Goal: Information Seeking & Learning: Learn about a topic

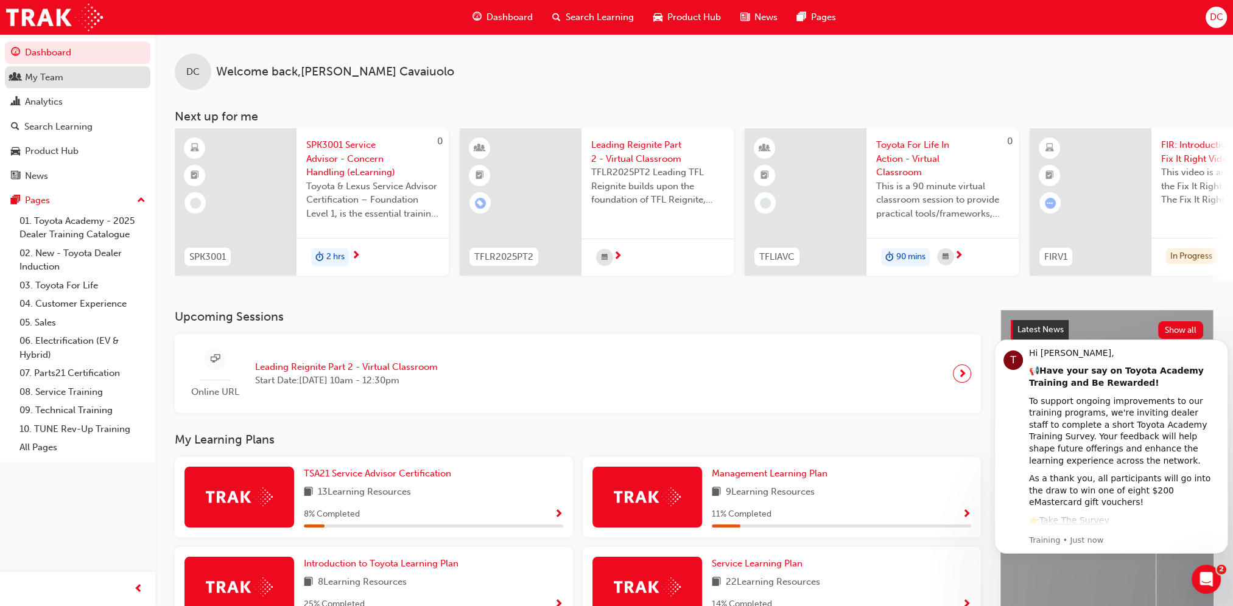
click at [38, 73] on div "My Team" at bounding box center [44, 78] width 38 height 14
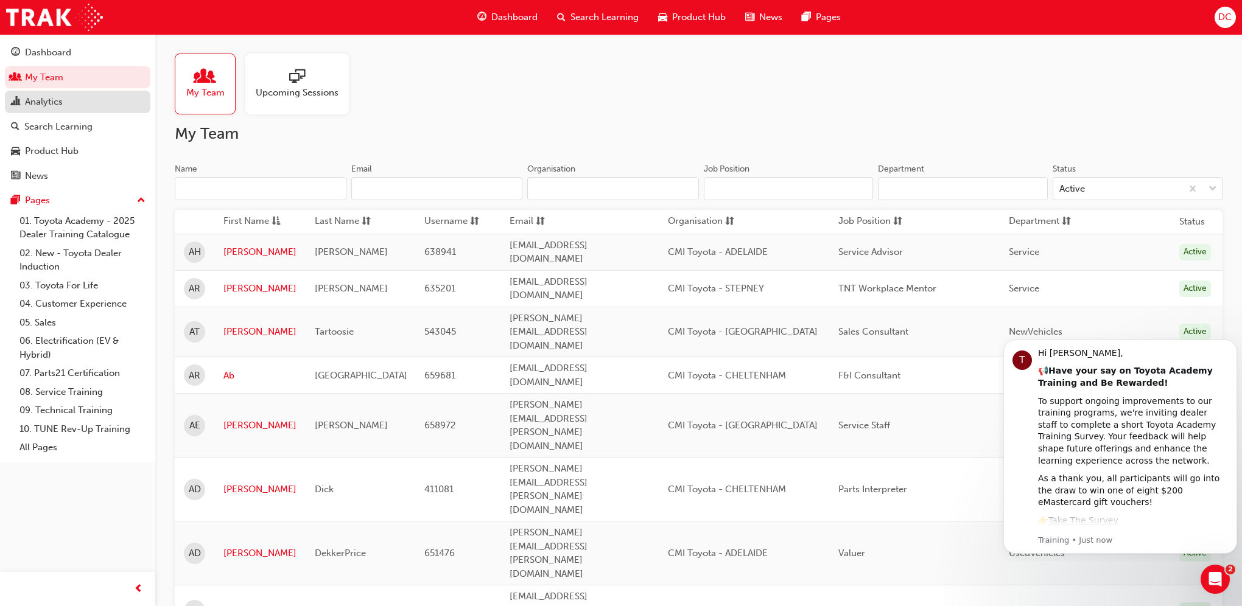
click at [39, 100] on div "Analytics" at bounding box center [44, 102] width 38 height 14
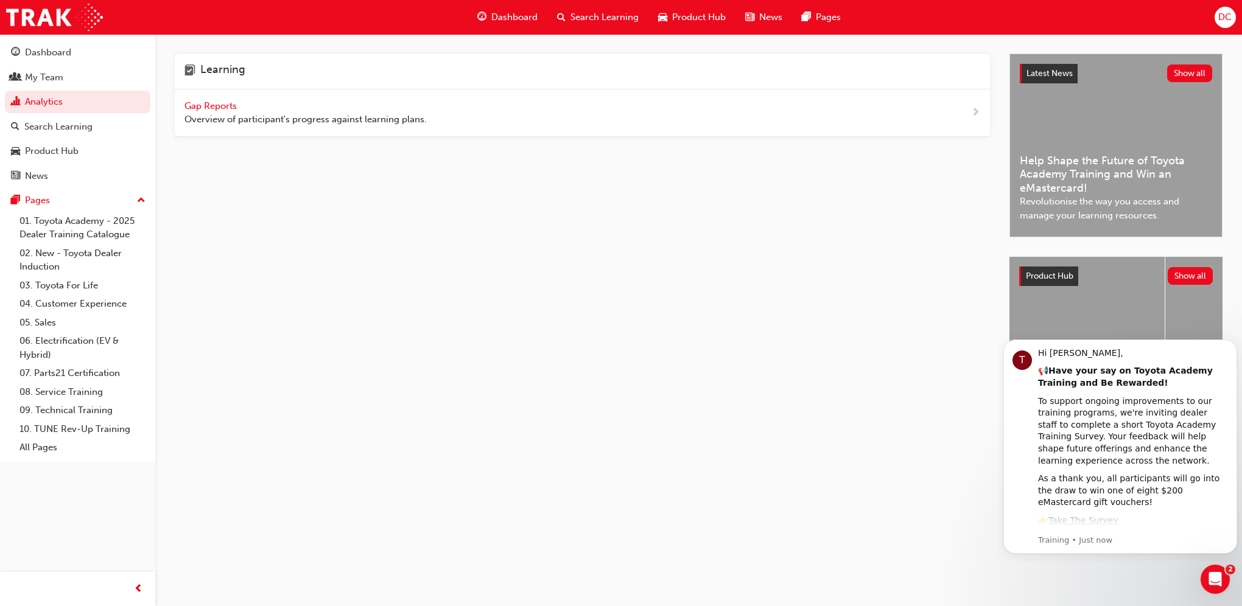
click at [219, 106] on span "Gap Reports" at bounding box center [211, 105] width 55 height 11
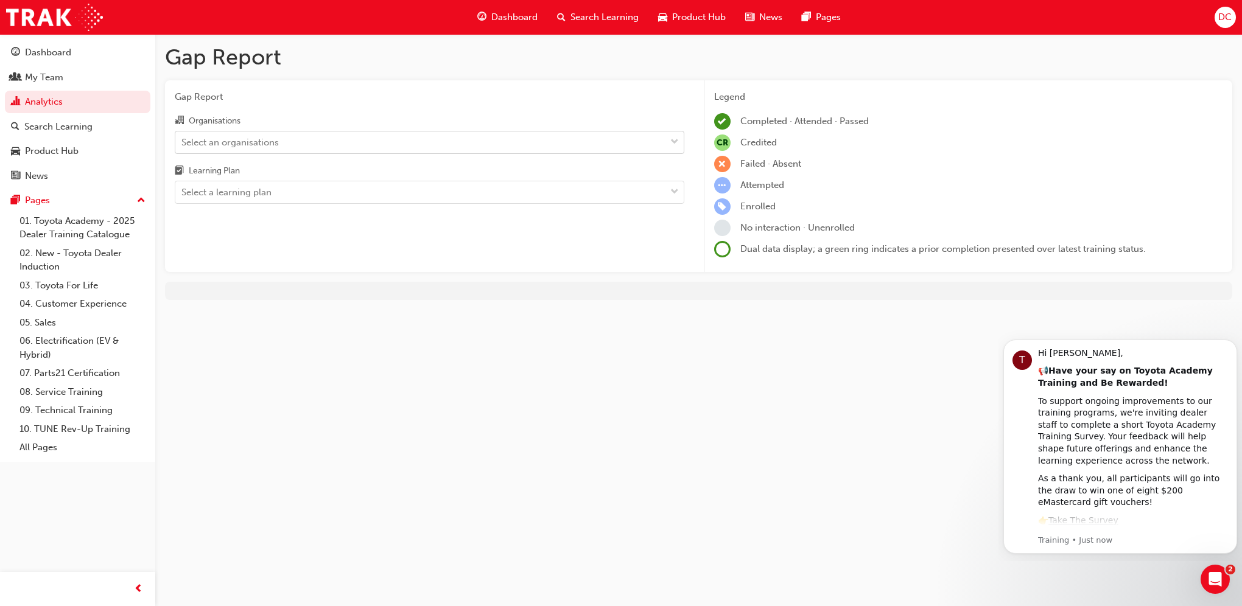
click at [207, 140] on div "Select an organisations" at bounding box center [229, 142] width 97 height 14
click at [183, 140] on input "Organisations Select an organisations" at bounding box center [181, 141] width 1 height 10
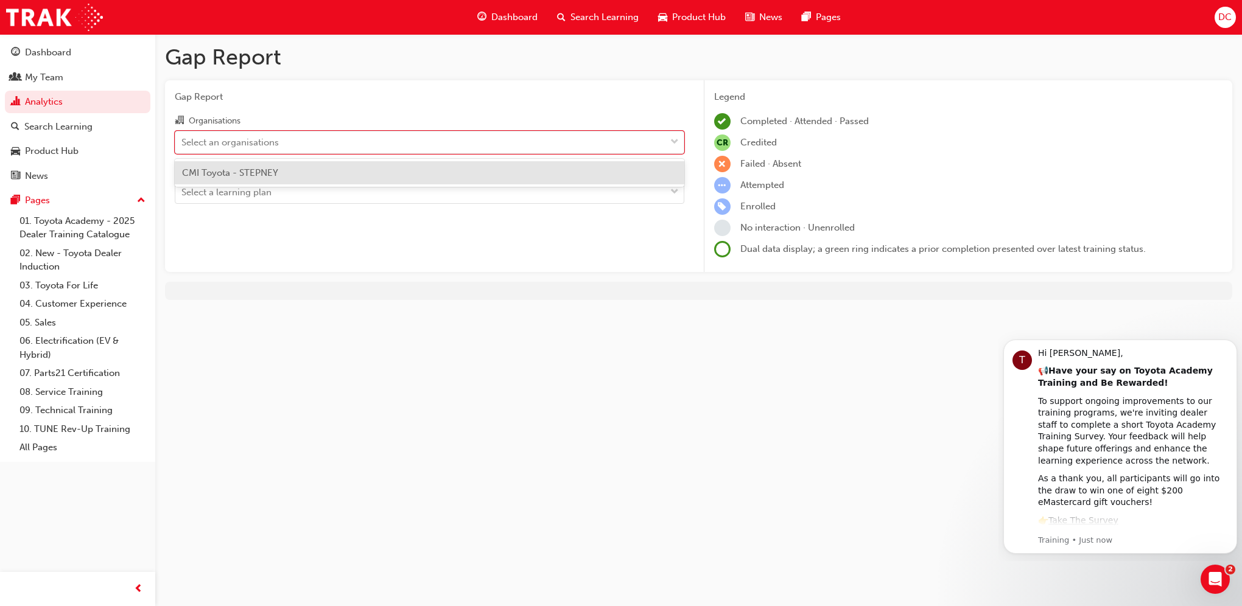
click at [214, 179] on div "CMI Toyota - STEPNEY" at bounding box center [429, 173] width 509 height 24
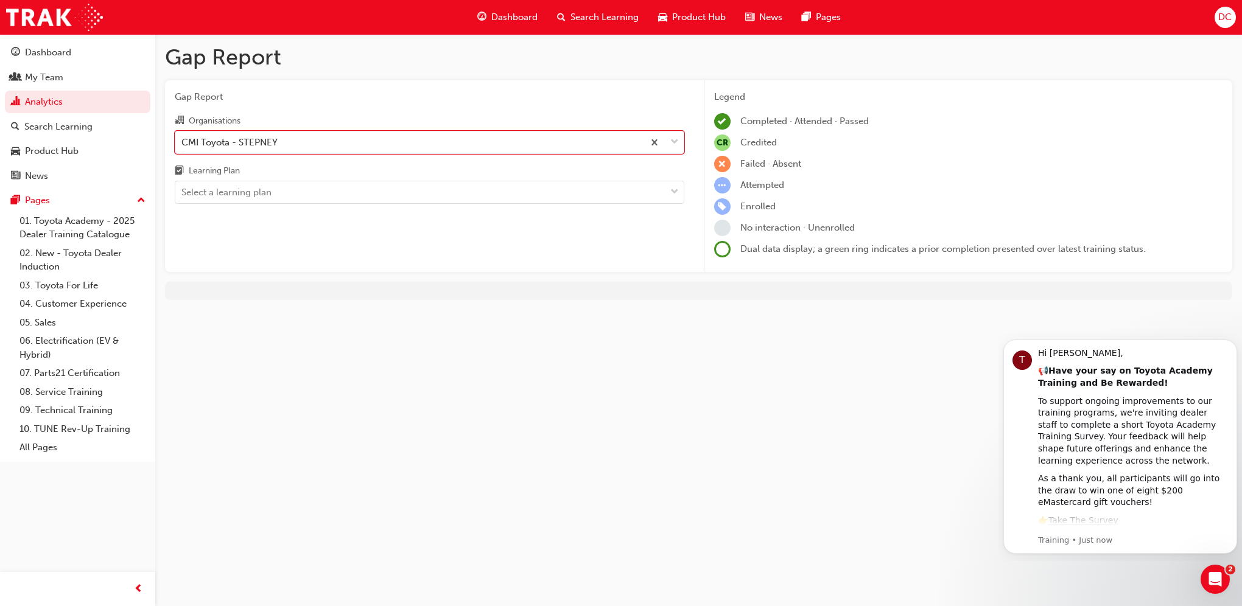
click at [222, 170] on div "Learning Plan" at bounding box center [214, 171] width 51 height 12
click at [183, 187] on input "Learning Plan Select a learning plan" at bounding box center [181, 192] width 1 height 10
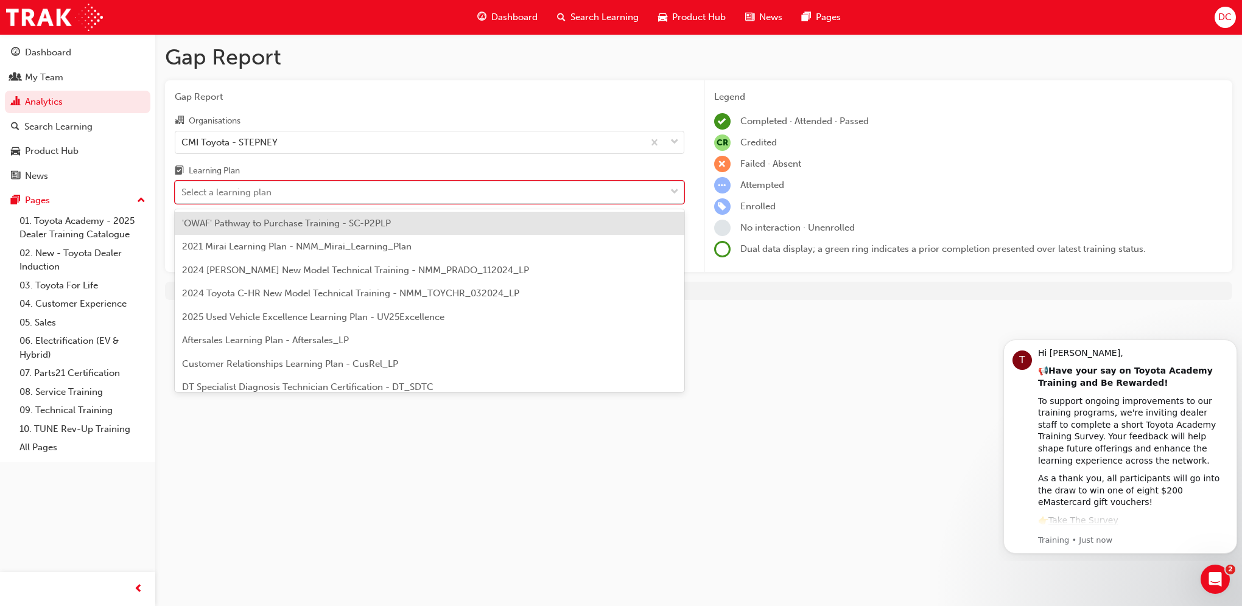
click at [215, 190] on div "Select a learning plan" at bounding box center [226, 193] width 90 height 14
click at [183, 190] on input "Learning Plan option 'OWAF' Pathway to Purchase Training - SC-P2PLP focused, 1 …" at bounding box center [181, 192] width 1 height 10
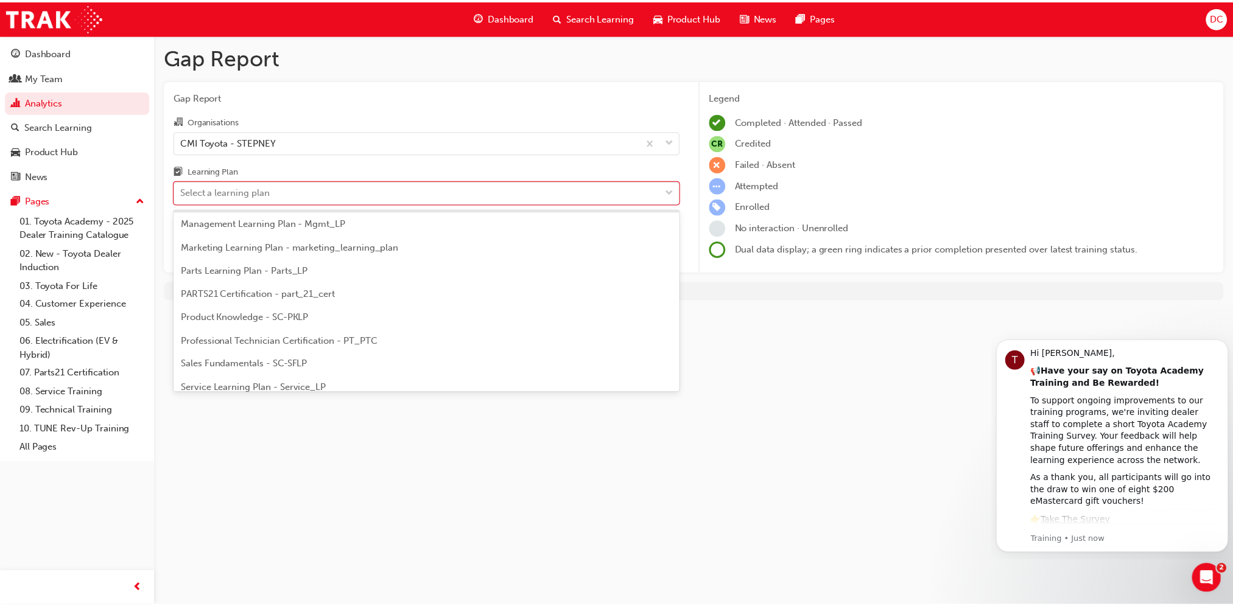
scroll to position [365, 0]
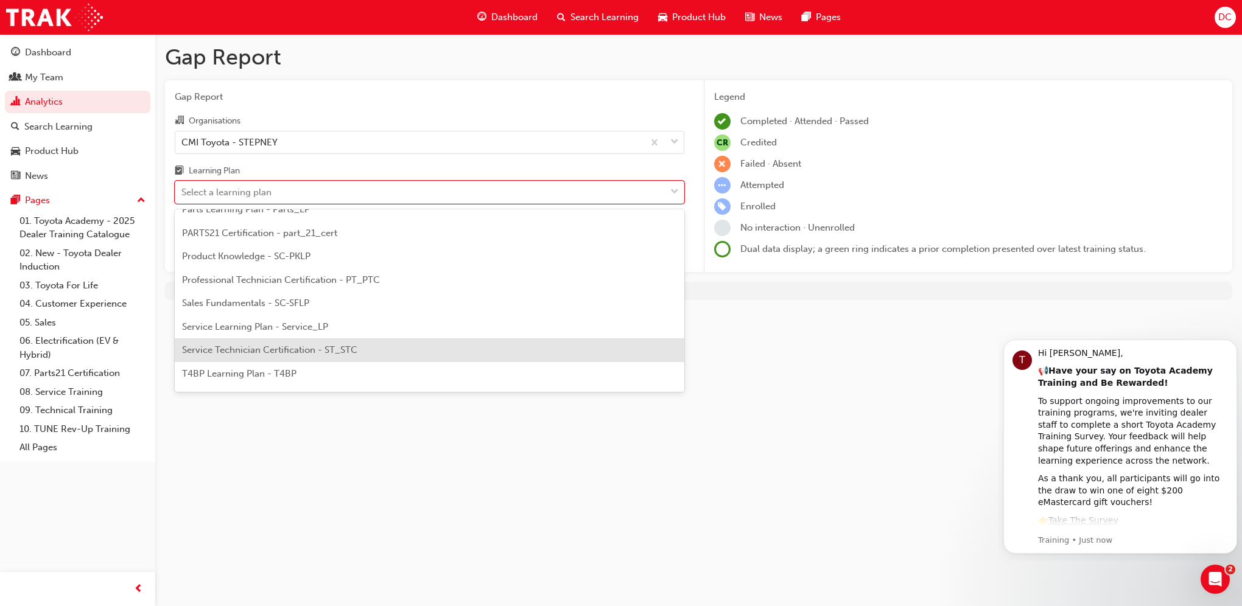
click at [325, 351] on span "Service Technician Certification - ST_STC" at bounding box center [269, 350] width 175 height 11
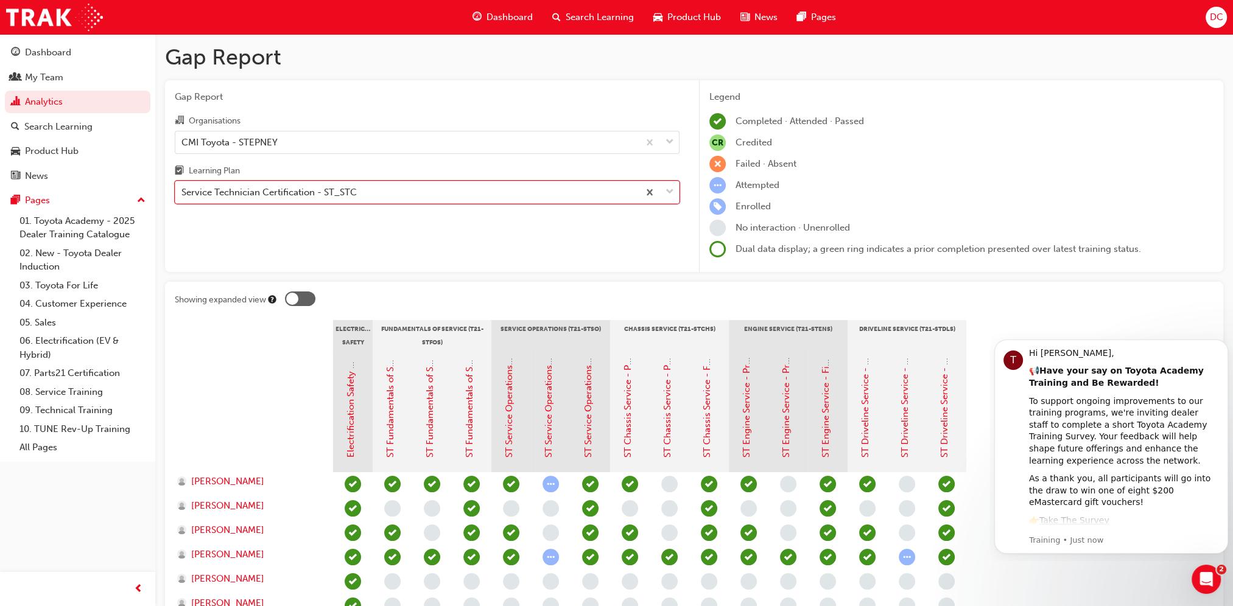
click at [379, 192] on div "Service Technician Certification - ST_STC" at bounding box center [406, 192] width 463 height 21
click at [183, 192] on input "Learning Plan option Service Technician Certification - ST_STC, selected. 0 res…" at bounding box center [181, 192] width 1 height 10
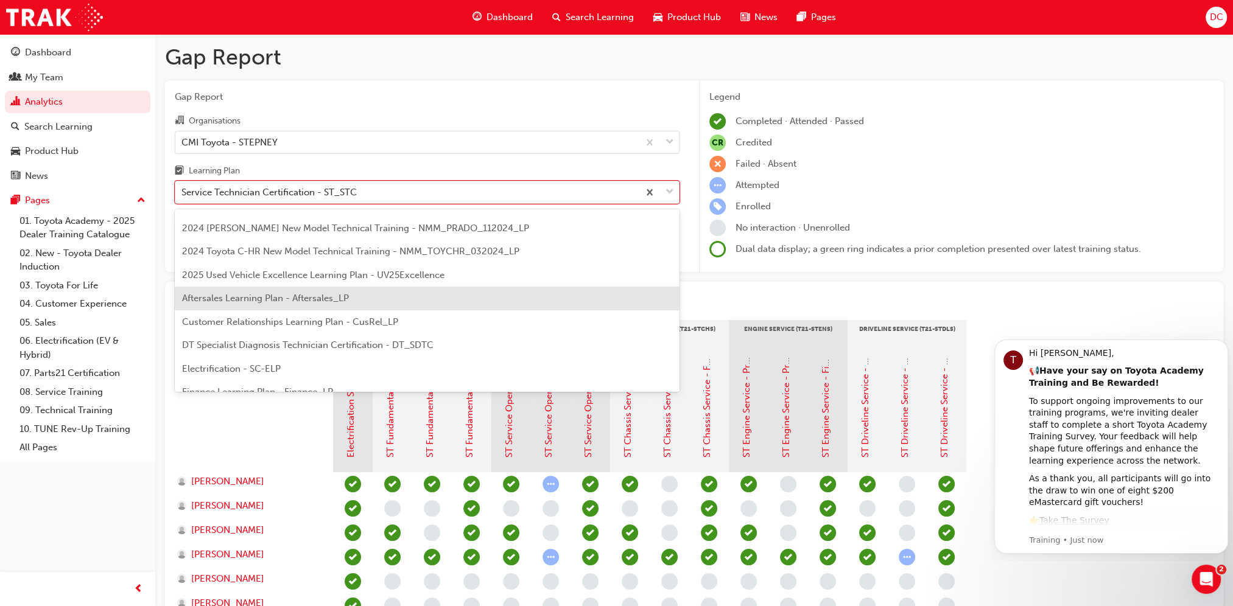
scroll to position [61, 0]
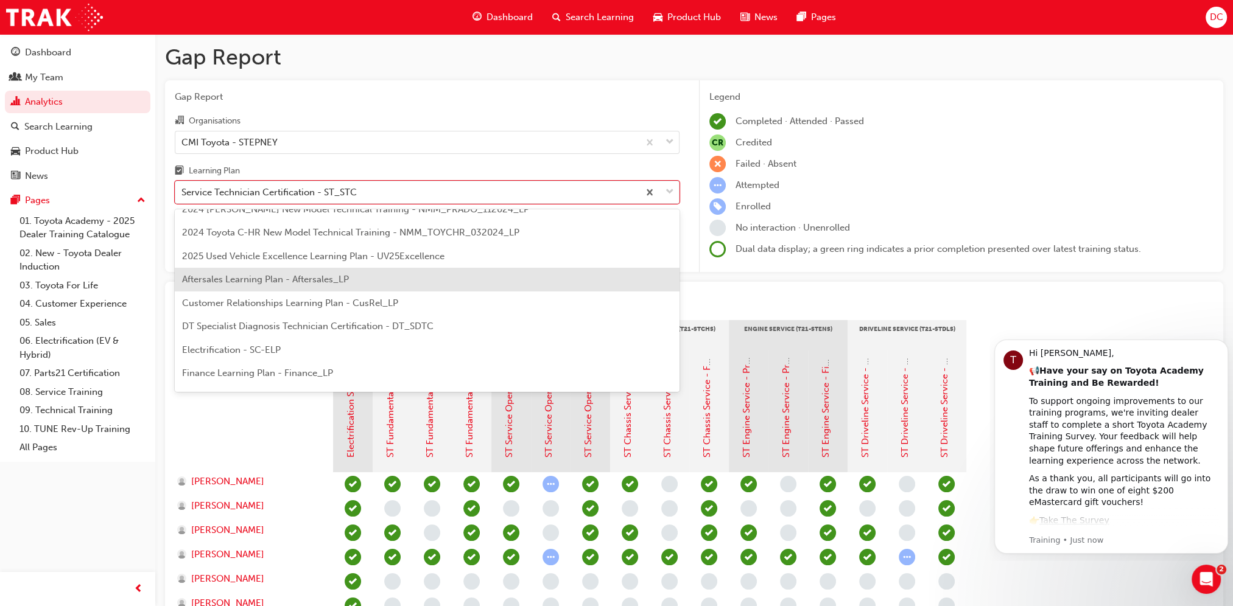
click at [342, 281] on span "Aftersales Learning Plan - Aftersales_LP" at bounding box center [265, 279] width 167 height 11
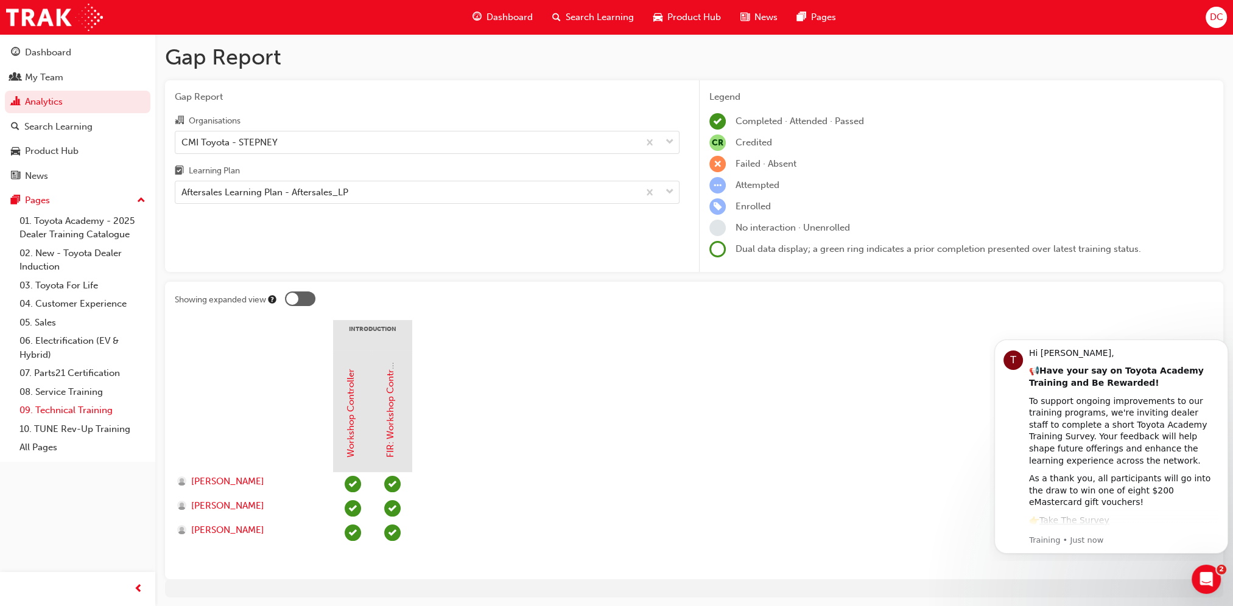
click at [91, 413] on link "09. Technical Training" at bounding box center [83, 410] width 136 height 19
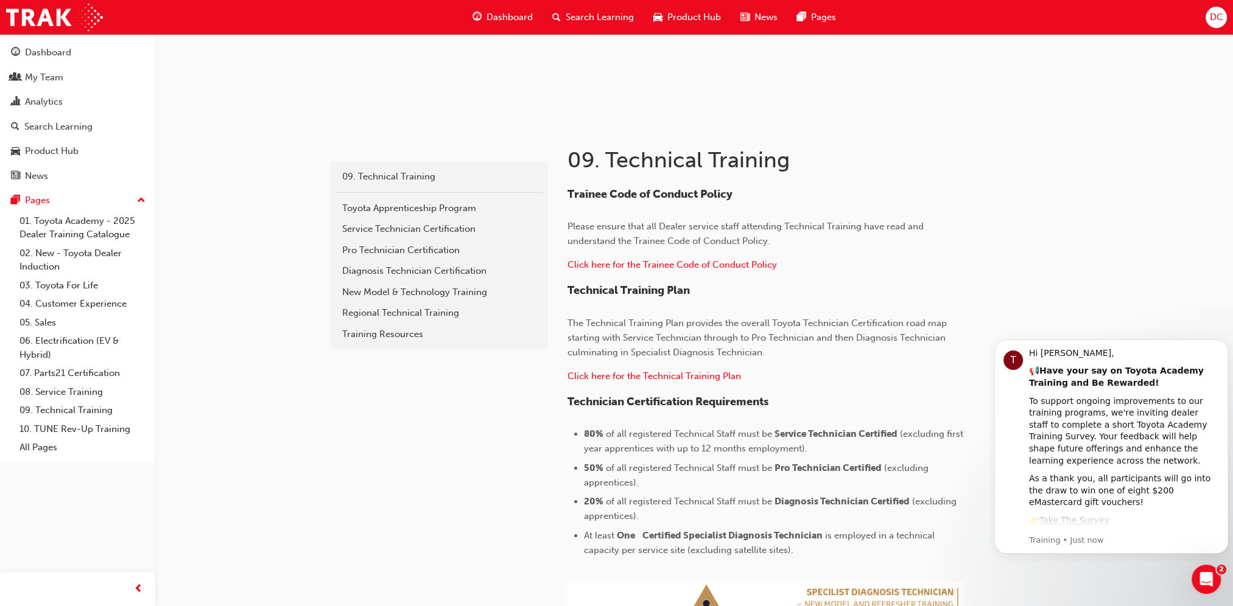
scroll to position [183, 0]
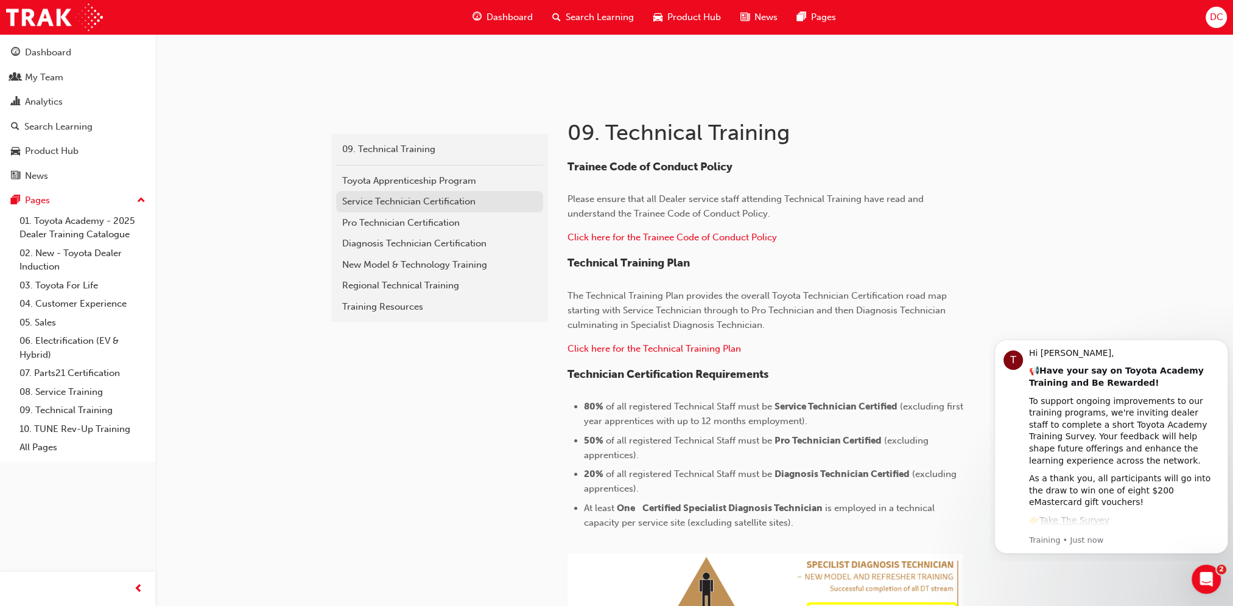
click at [404, 202] on div "Service Technician Certification" at bounding box center [439, 202] width 195 height 14
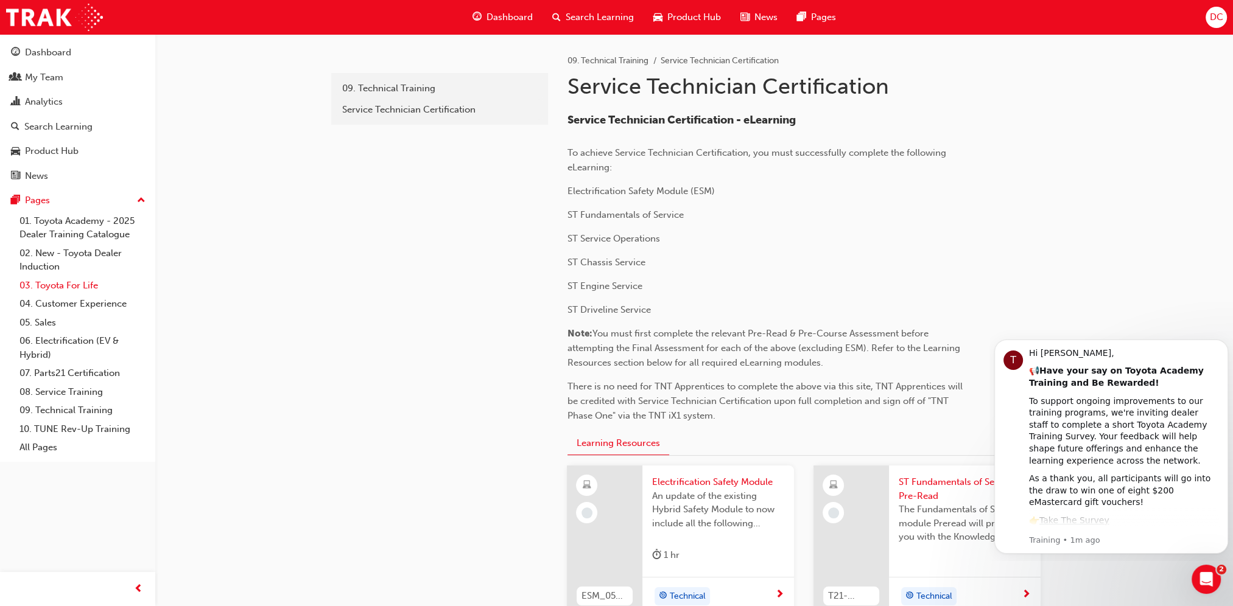
click at [66, 285] on link "03. Toyota For Life" at bounding box center [83, 285] width 136 height 19
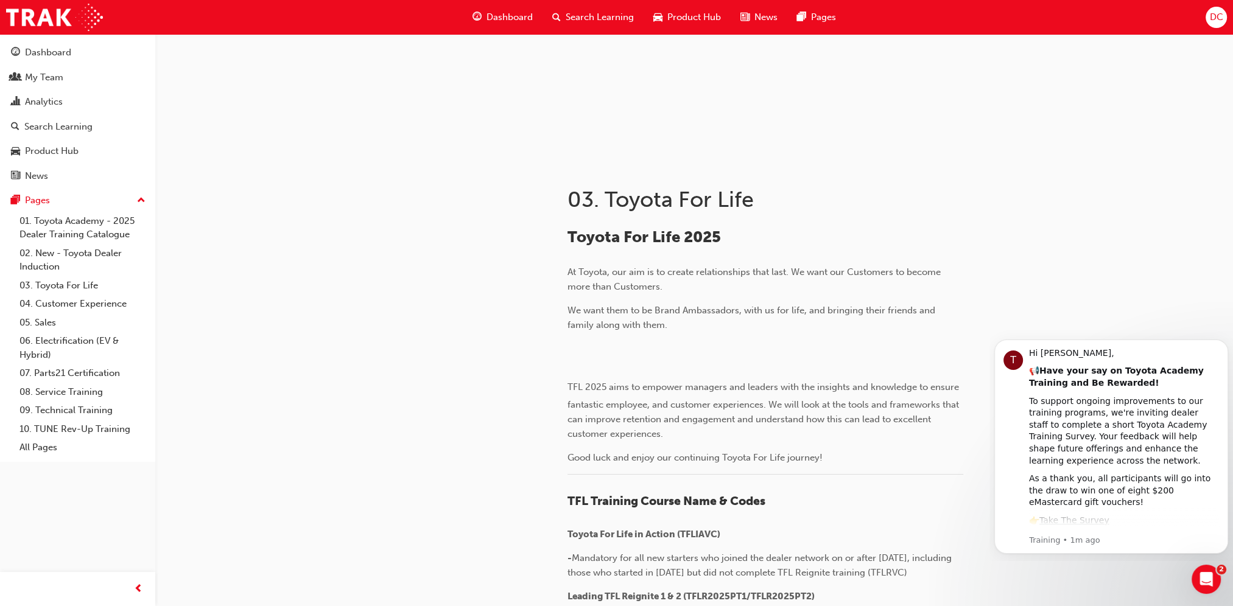
scroll to position [122, 0]
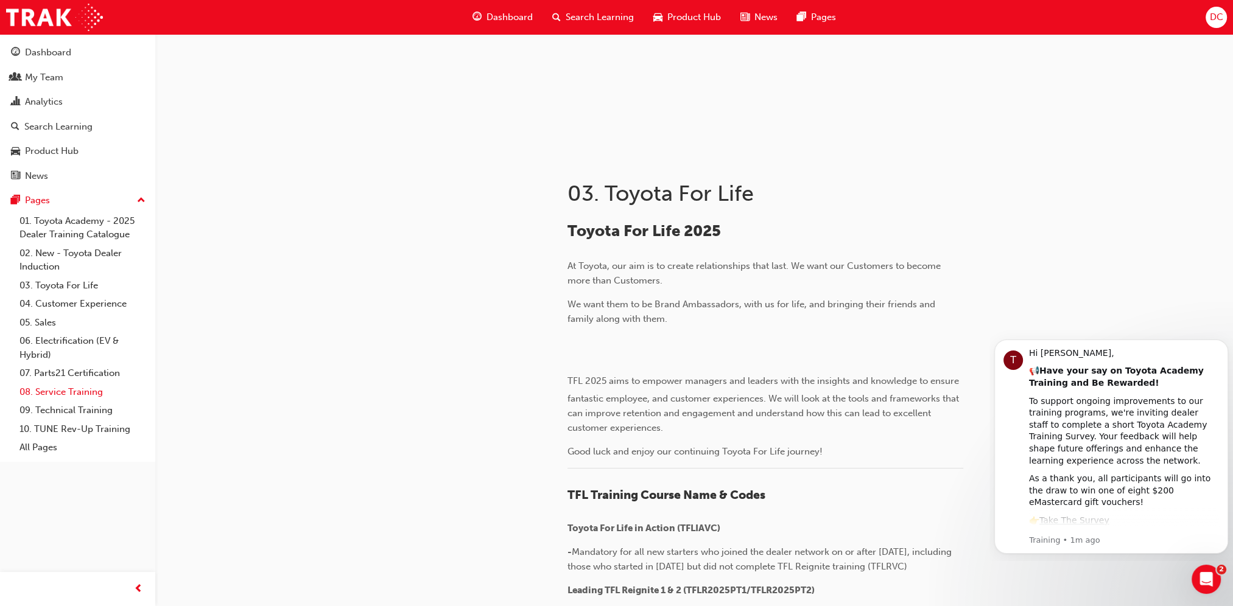
click at [58, 397] on link "08. Service Training" at bounding box center [83, 392] width 136 height 19
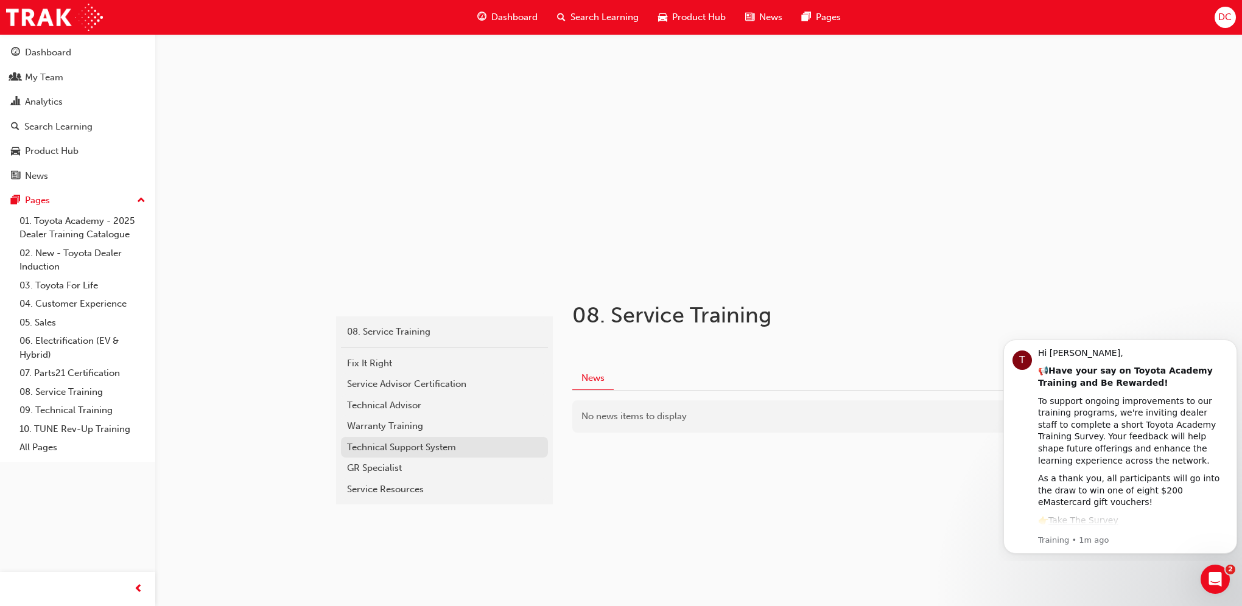
click at [418, 447] on div "Technical Support System" at bounding box center [444, 448] width 195 height 14
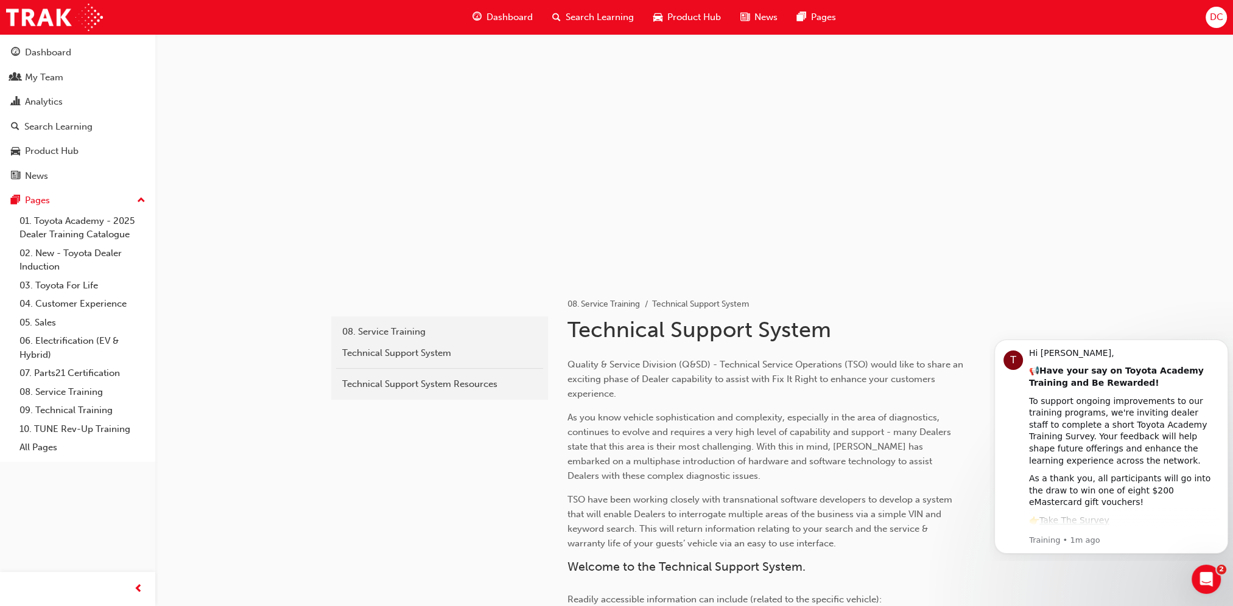
click at [601, 14] on span "Search Learning" at bounding box center [599, 17] width 68 height 14
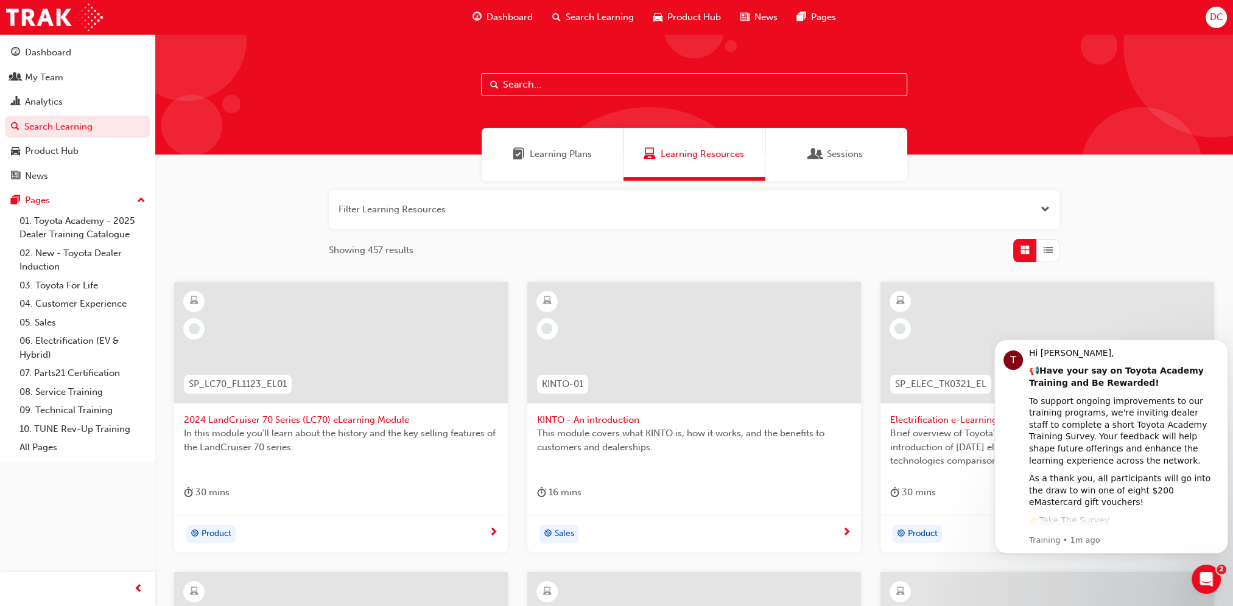
click at [556, 152] on span "Learning Plans" at bounding box center [561, 154] width 62 height 14
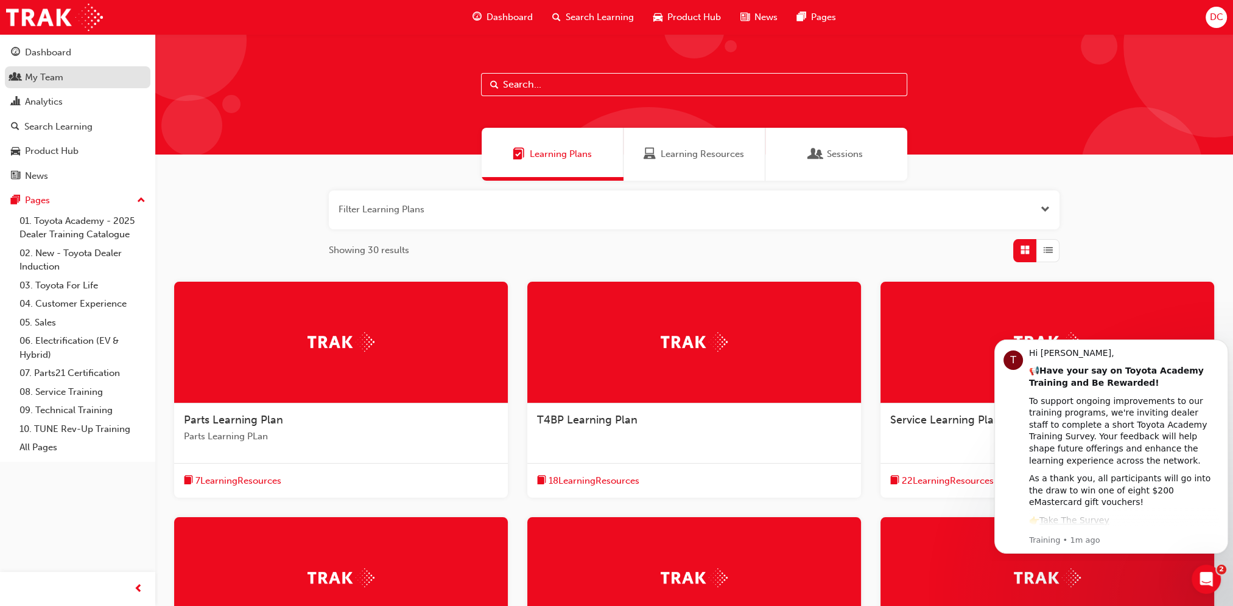
click at [42, 75] on div "My Team" at bounding box center [44, 78] width 38 height 14
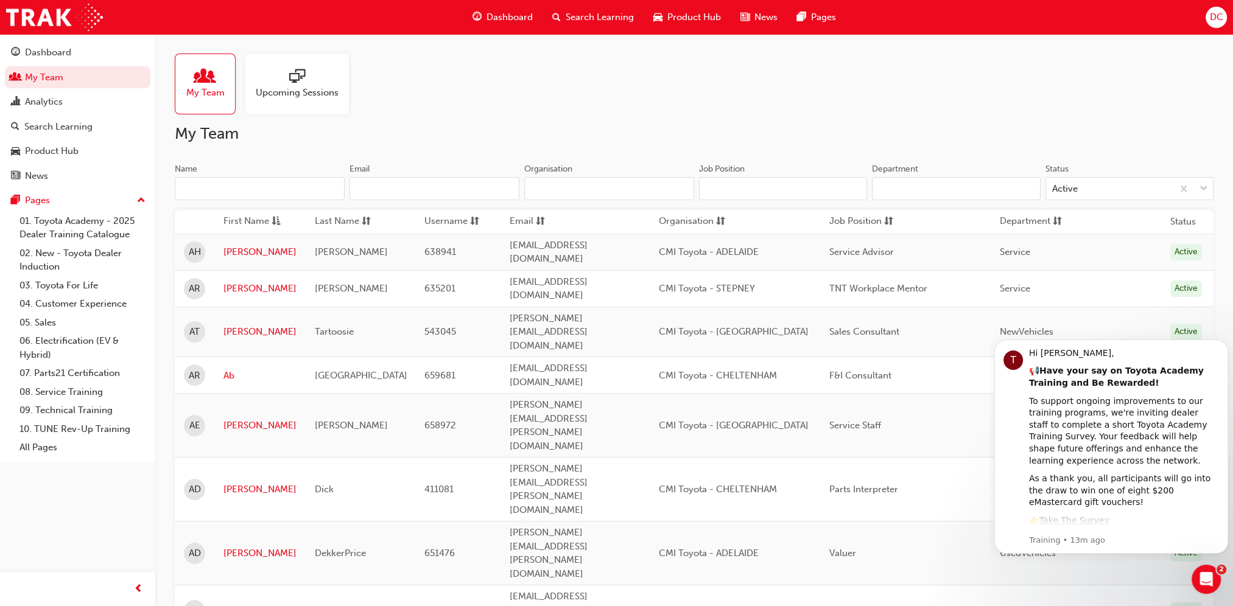
click at [245, 189] on input "Name" at bounding box center [260, 188] width 170 height 23
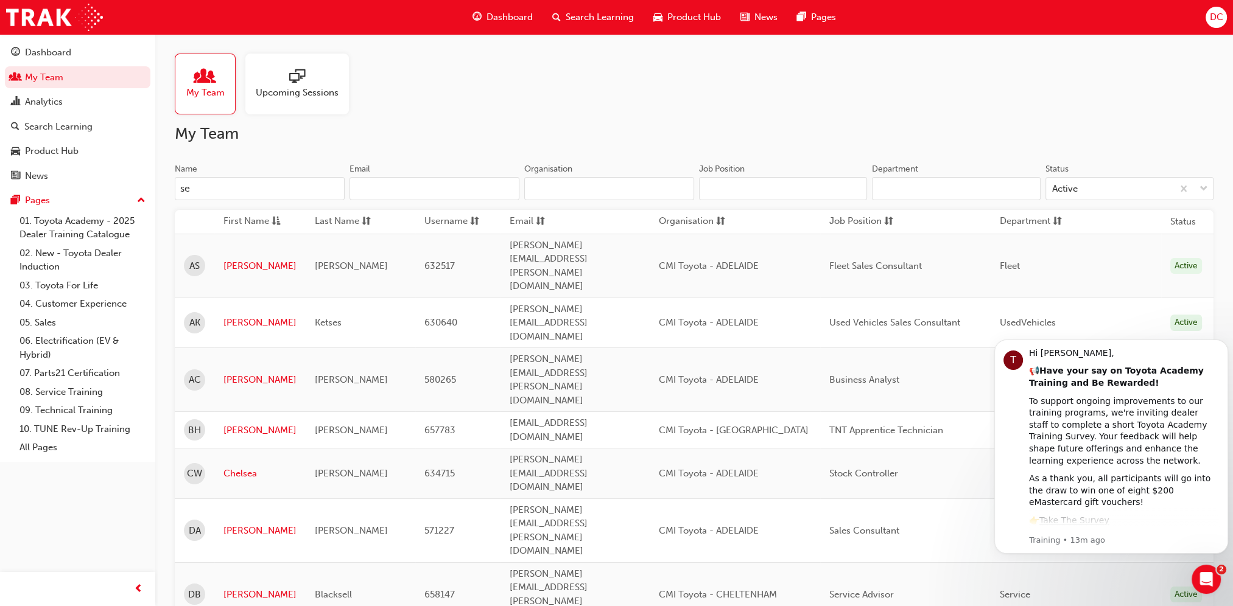
type input "s"
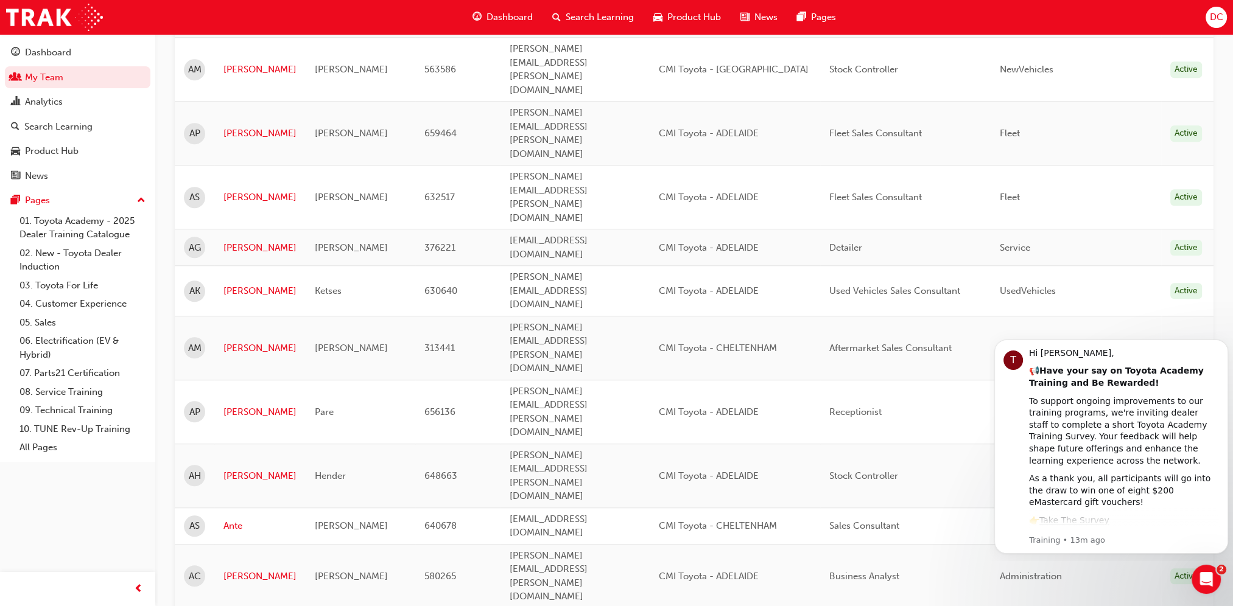
scroll to position [1422, 0]
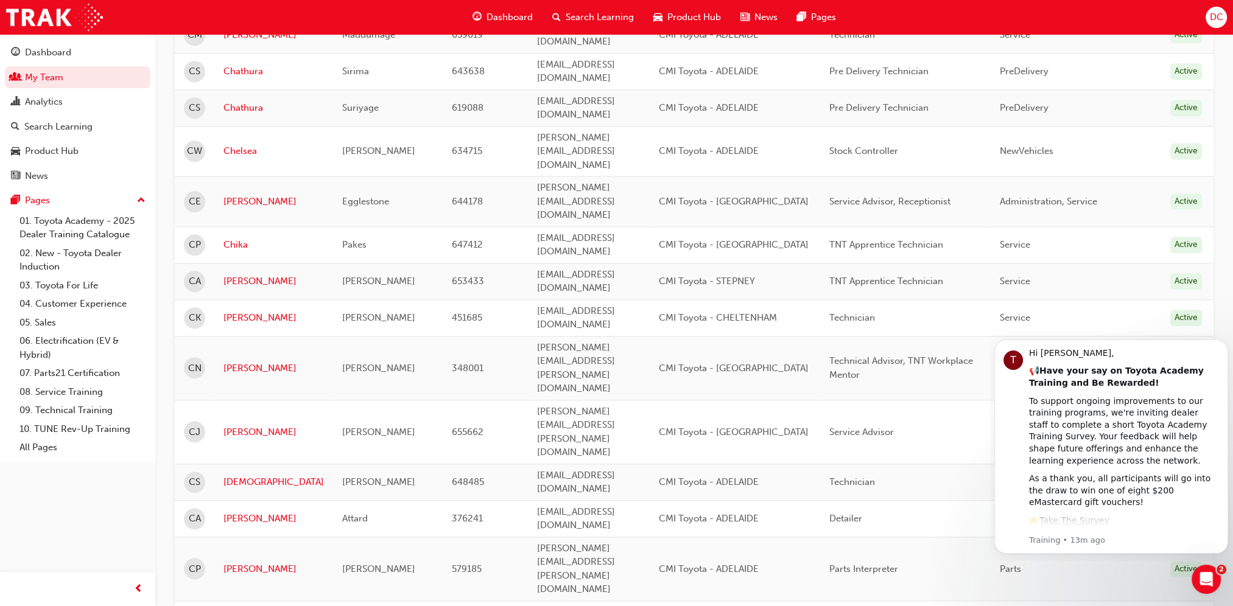
scroll to position [1383, 0]
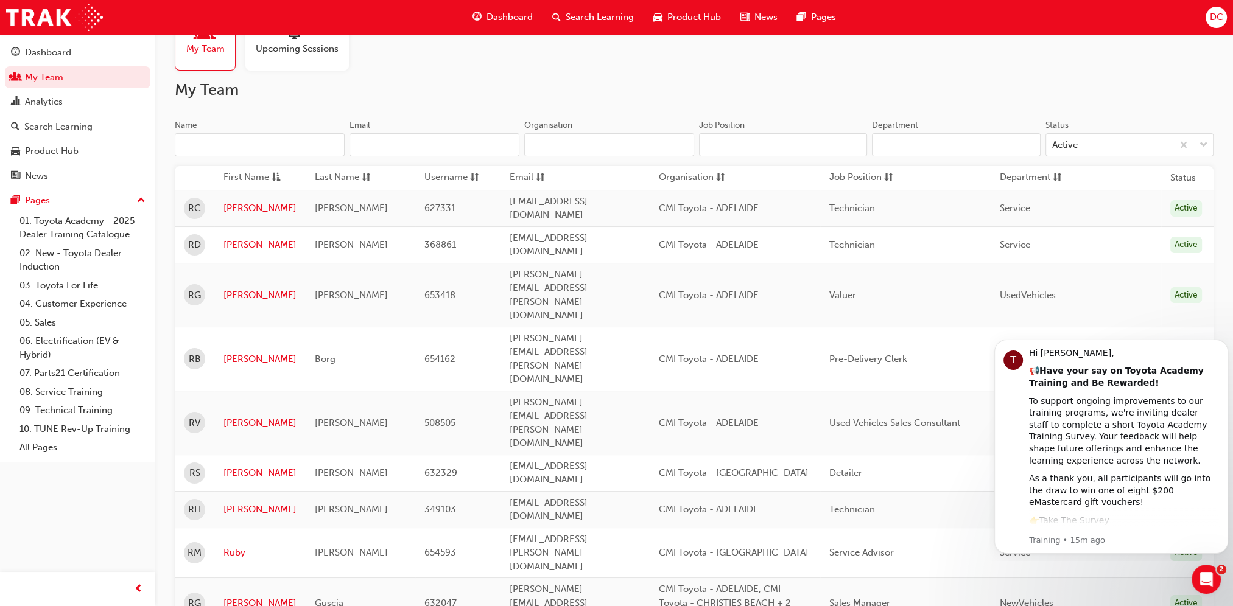
scroll to position [0, 0]
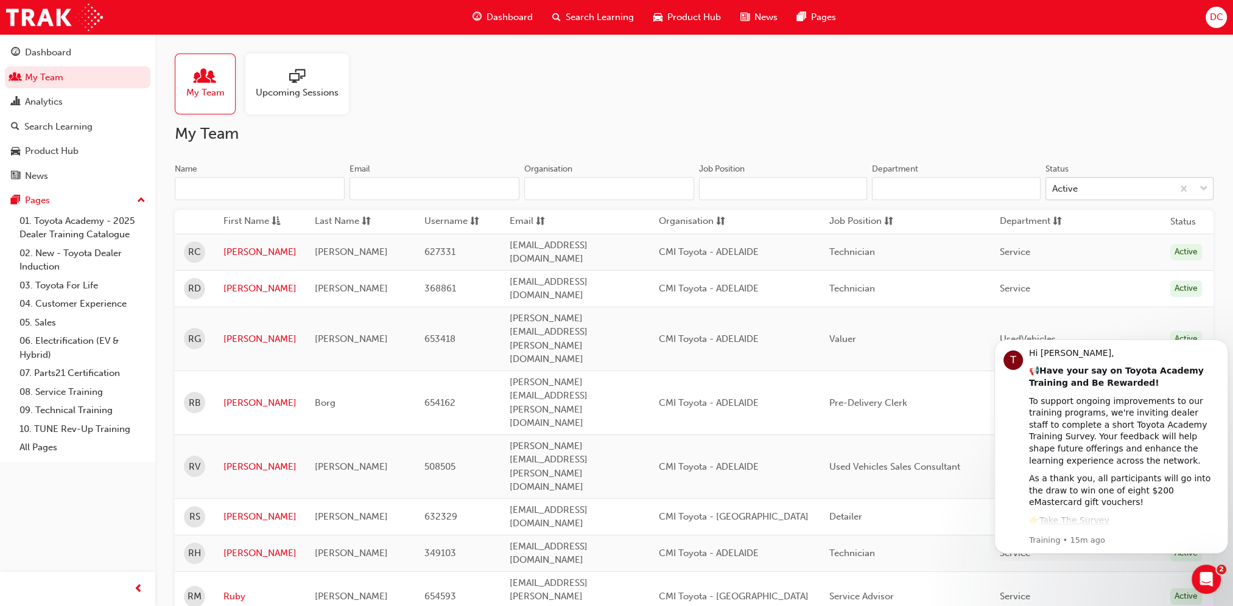
click at [1203, 187] on span "down-icon" at bounding box center [1203, 189] width 9 height 16
click at [1053, 187] on input "Status Active" at bounding box center [1052, 188] width 1 height 10
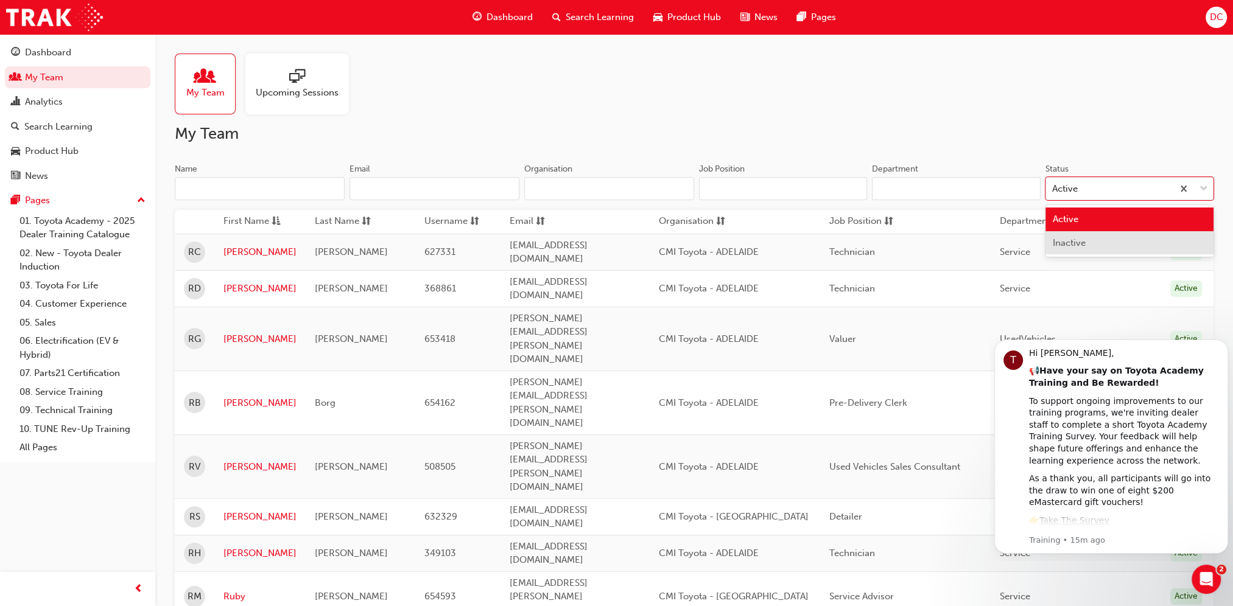
click at [1122, 241] on div "Inactive" at bounding box center [1129, 243] width 168 height 24
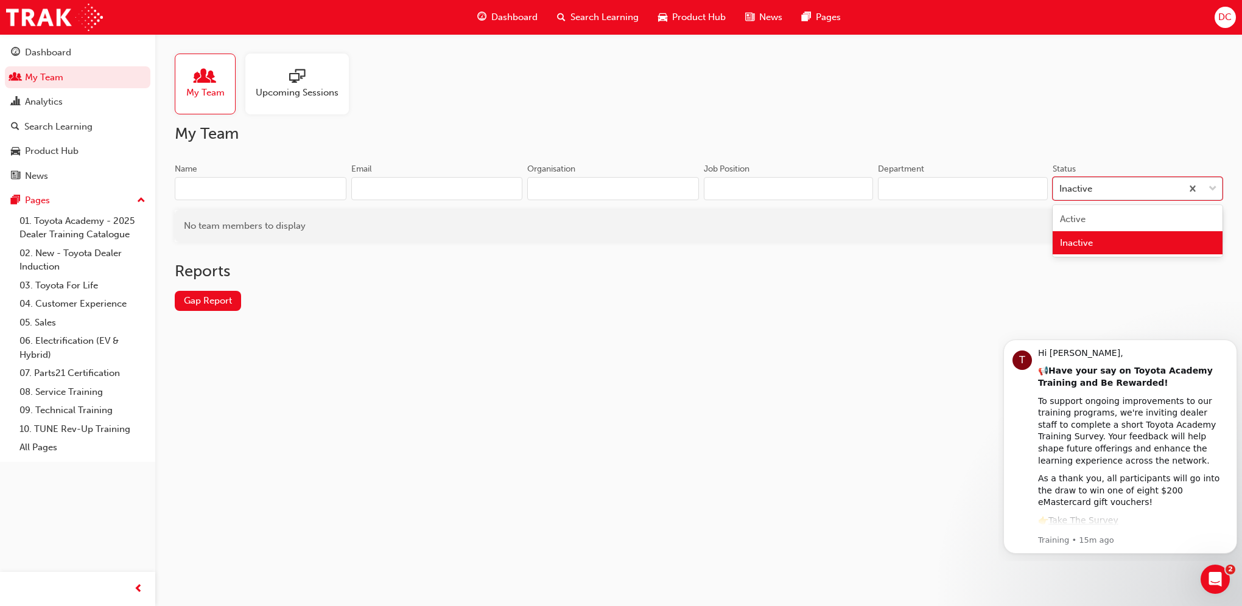
click at [1212, 186] on span "down-icon" at bounding box center [1212, 189] width 9 height 16
click at [1060, 186] on input "Status option Inactive, selected. option Inactive focused, 2 of 2. 2 results av…" at bounding box center [1059, 188] width 1 height 10
click at [1153, 212] on div "Active" at bounding box center [1137, 220] width 170 height 24
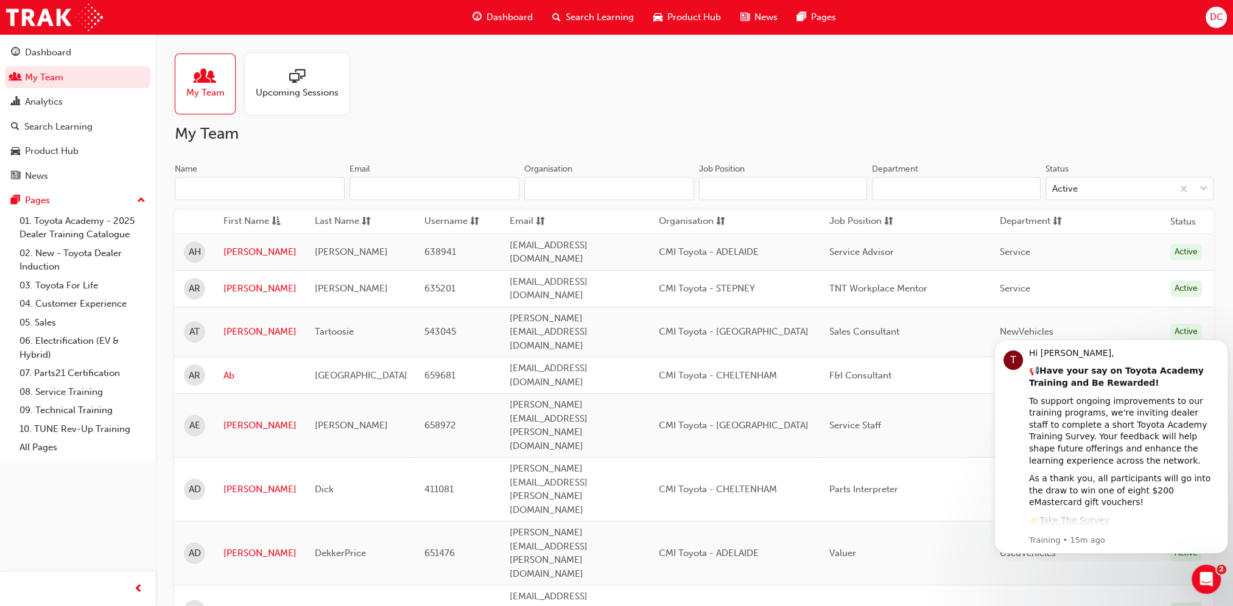
click at [928, 186] on input "Department" at bounding box center [956, 188] width 168 height 23
click at [615, 193] on input "Organisation" at bounding box center [609, 188] width 170 height 23
click at [760, 187] on input "Job Position" at bounding box center [783, 188] width 168 height 23
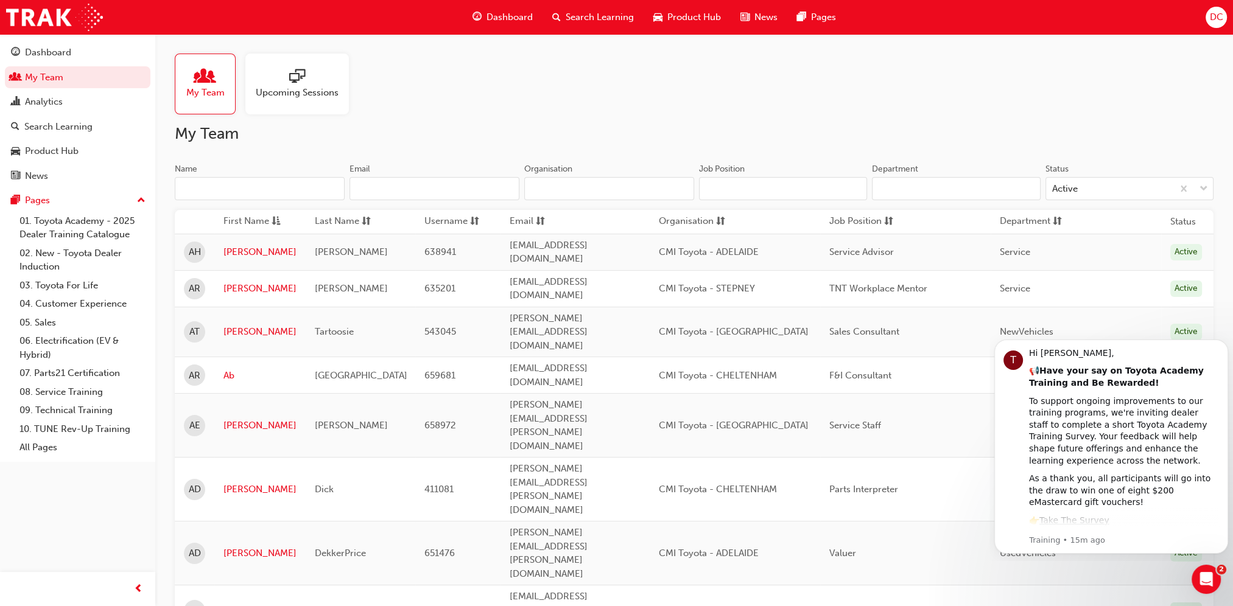
click at [586, 187] on input "Organisation" at bounding box center [609, 188] width 170 height 23
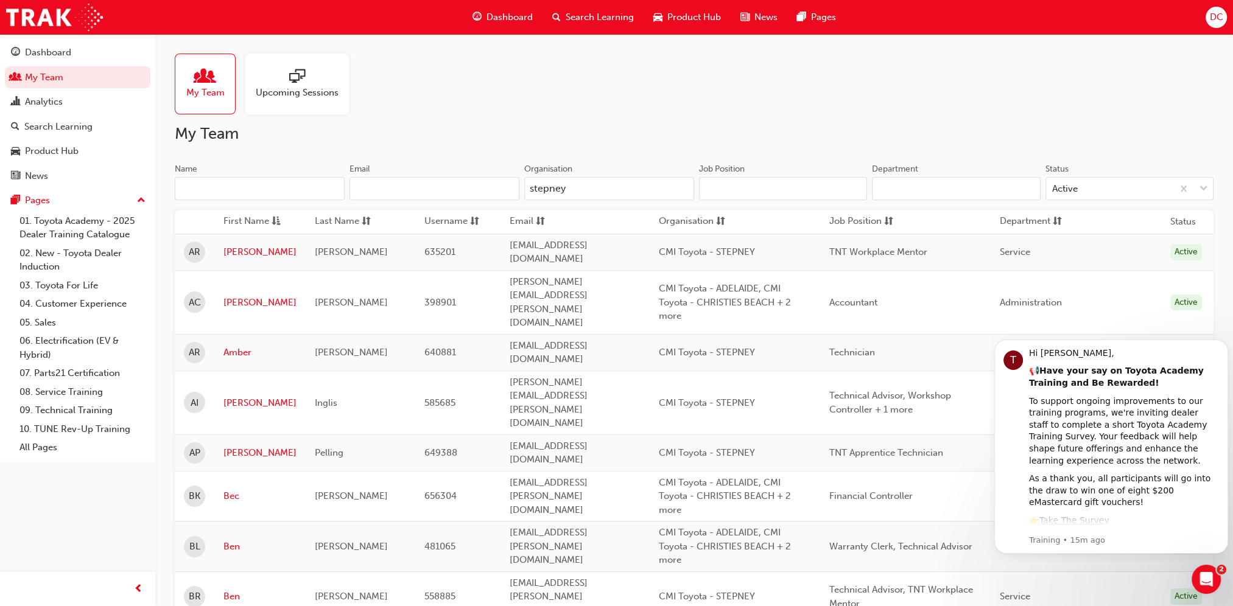
type input "stepney"
click at [728, 184] on input "Job Position" at bounding box center [783, 188] width 168 height 23
drag, startPoint x: 871, startPoint y: 190, endPoint x: 879, endPoint y: 190, distance: 7.9
click at [876, 190] on div "Job Position Department Status Active" at bounding box center [953, 186] width 519 height 47
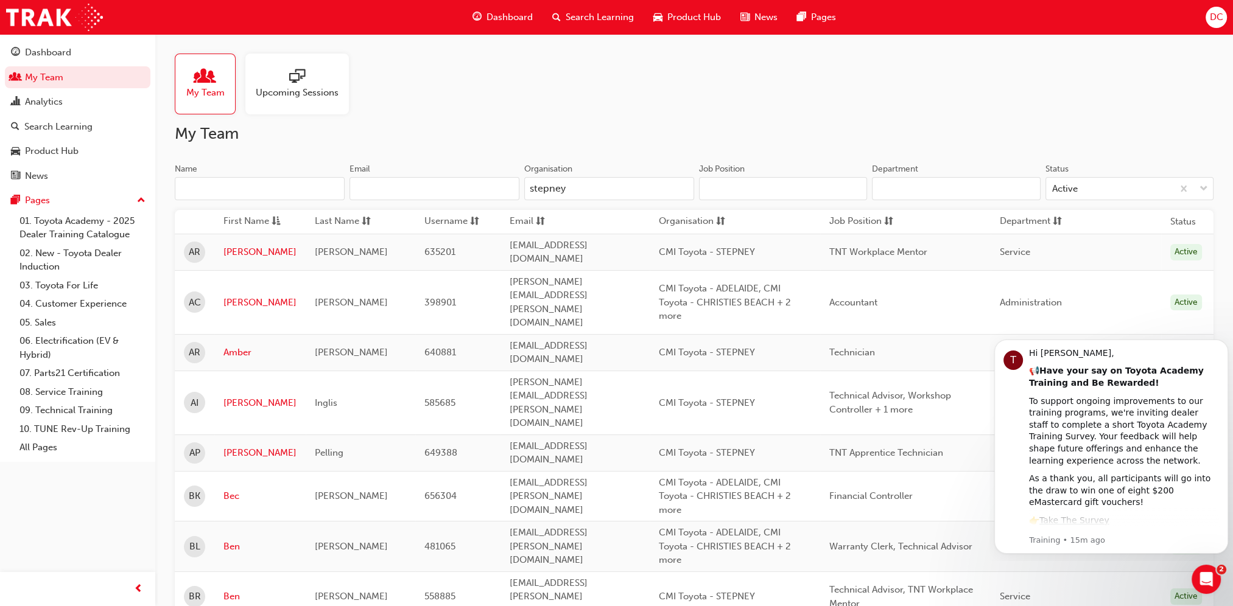
click at [896, 187] on input "Department" at bounding box center [956, 188] width 168 height 23
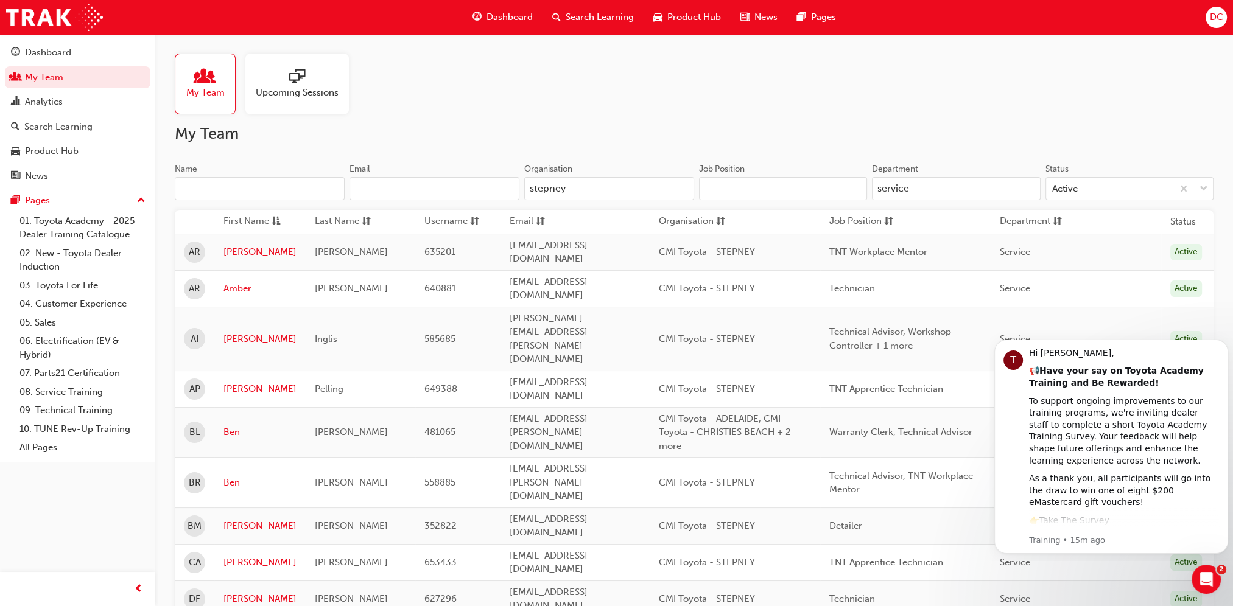
type input "service"
click at [777, 132] on h2 "My Team" at bounding box center [694, 133] width 1038 height 19
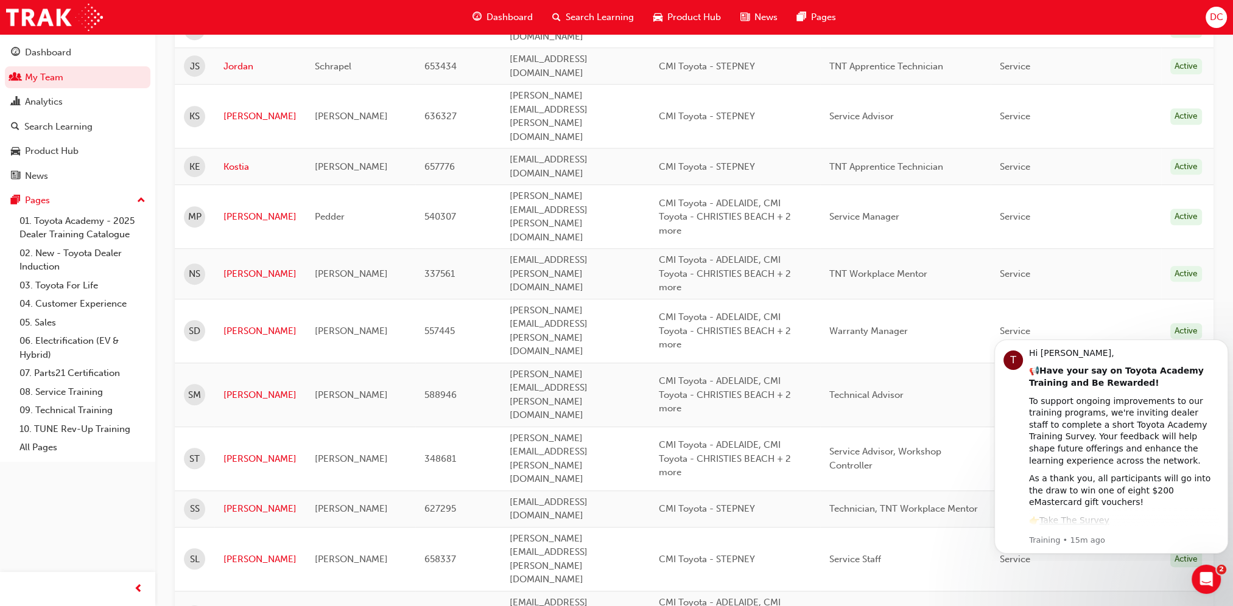
scroll to position [995, 0]
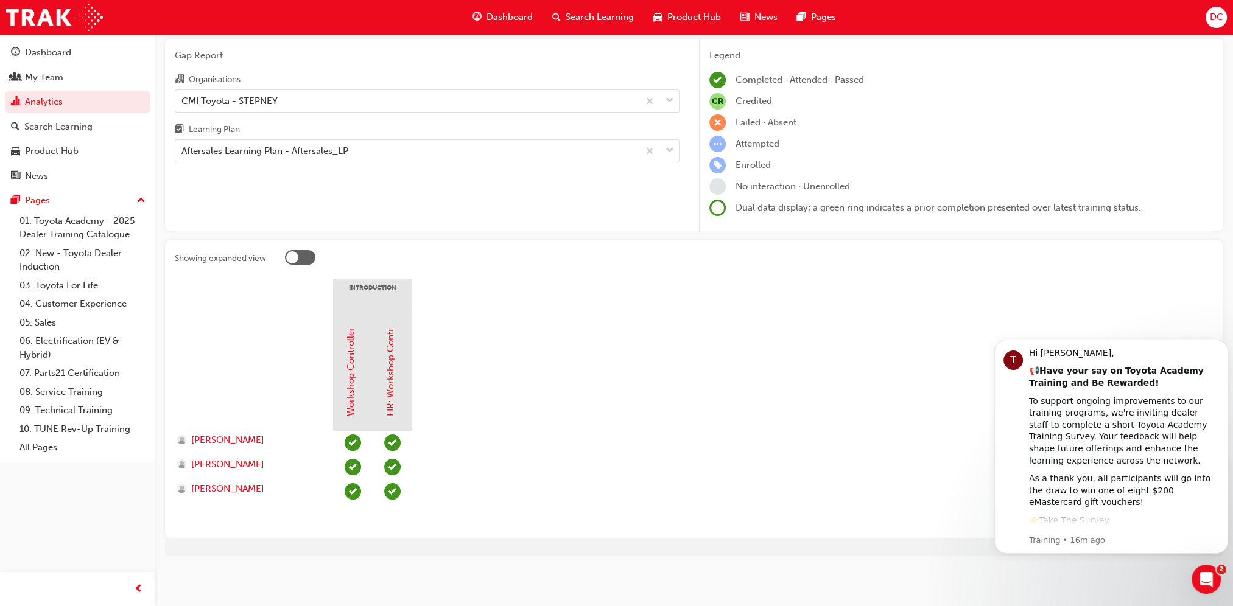
scroll to position [41, 0]
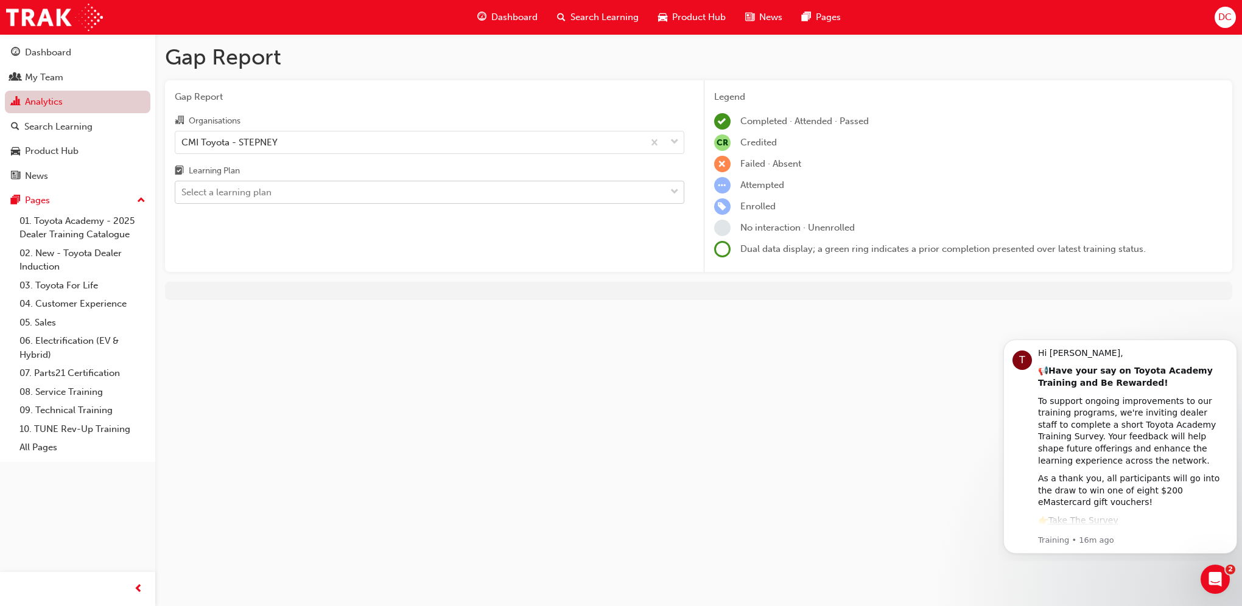
click at [54, 102] on link "Analytics" at bounding box center [77, 102] width 145 height 23
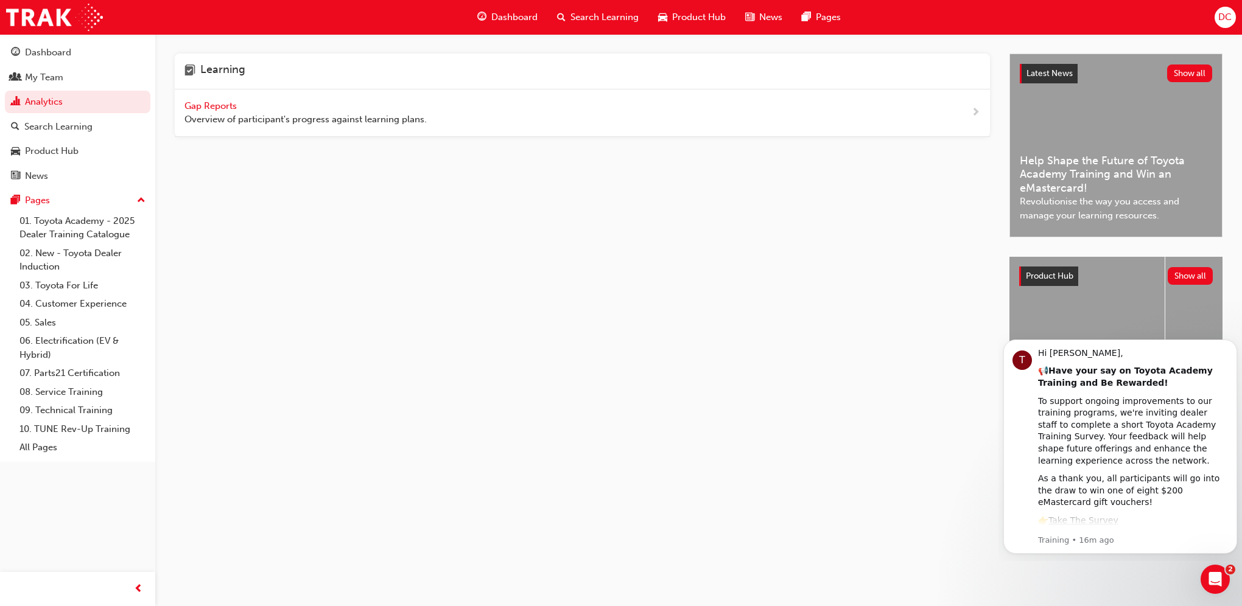
click at [523, 12] on span "Dashboard" at bounding box center [514, 17] width 46 height 14
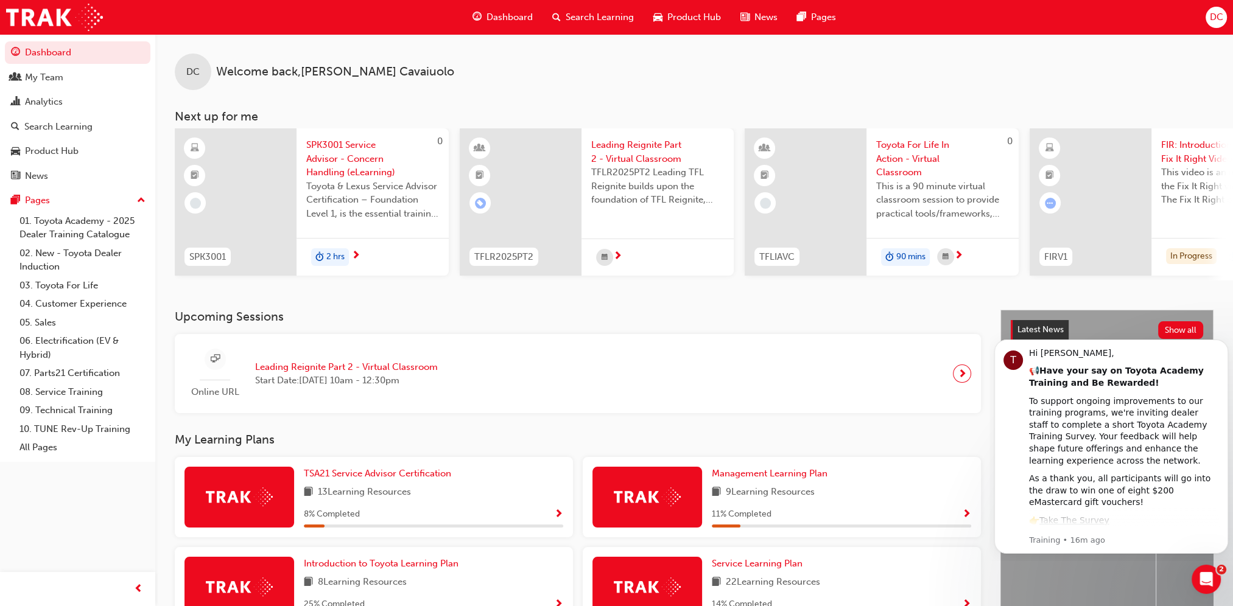
click at [603, 17] on span "Search Learning" at bounding box center [599, 17] width 68 height 14
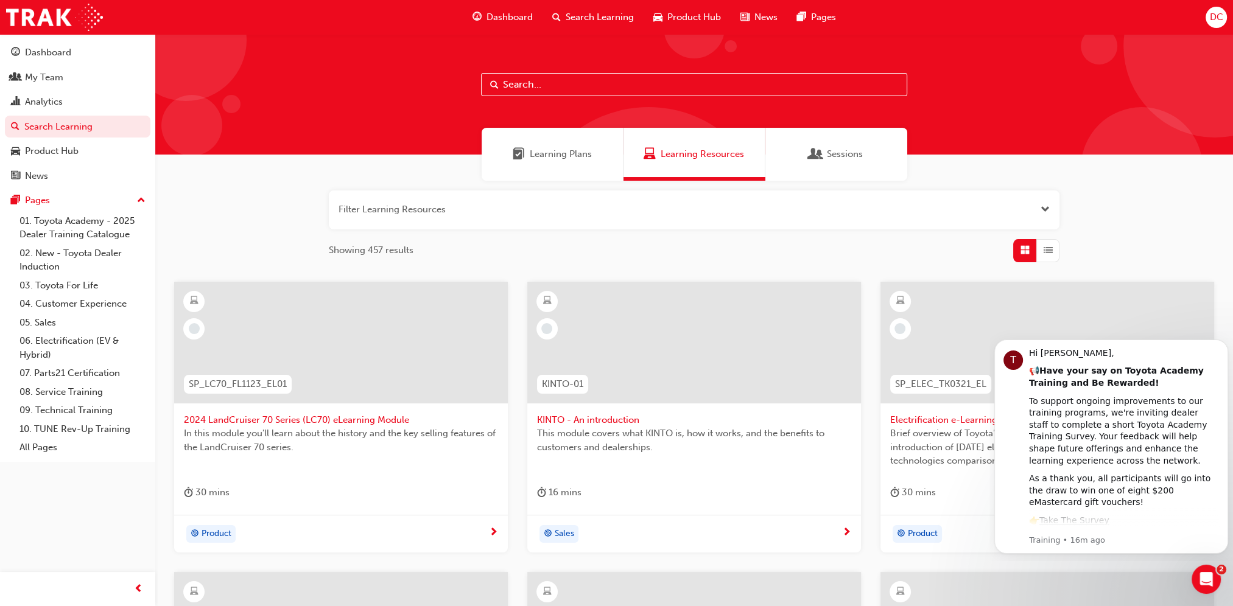
click at [515, 20] on span "Dashboard" at bounding box center [509, 17] width 46 height 14
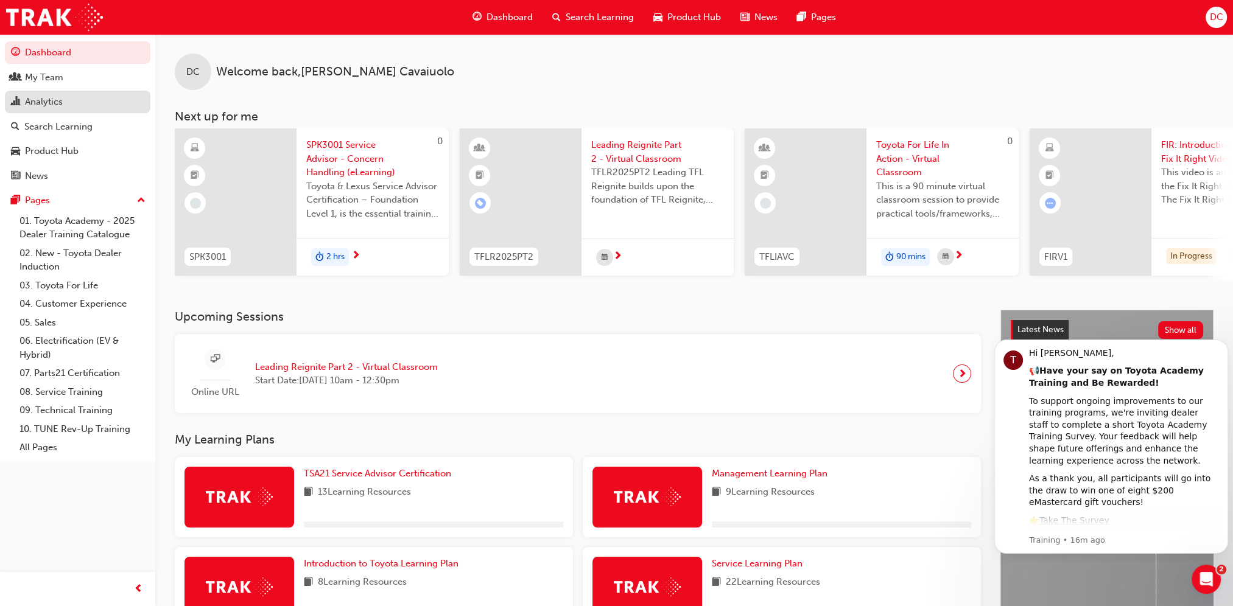
click at [39, 105] on div "Analytics" at bounding box center [44, 102] width 38 height 14
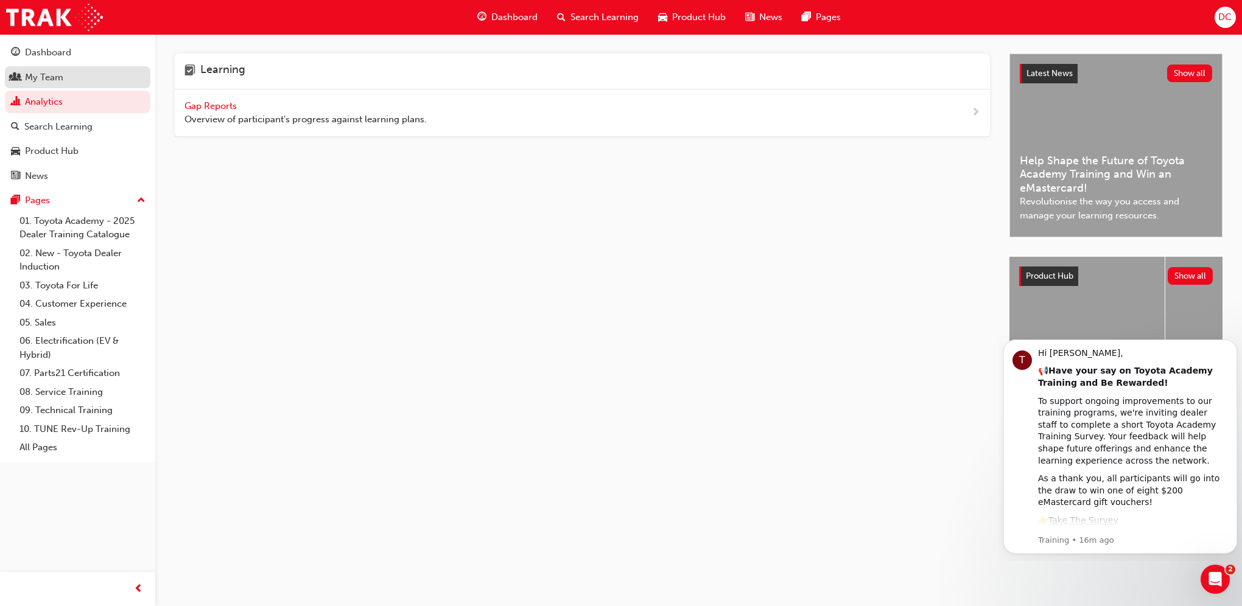
click at [46, 78] on div "My Team" at bounding box center [44, 78] width 38 height 14
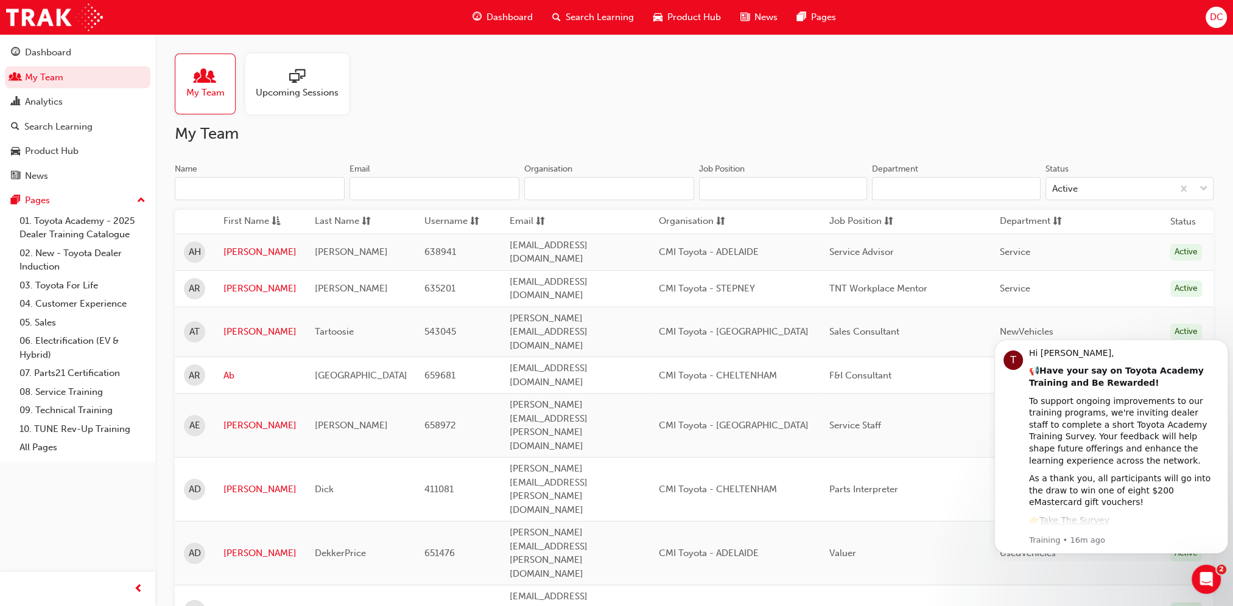
click at [216, 88] on span "My Team" at bounding box center [205, 93] width 38 height 14
